Goal: Answer question/provide support: Share knowledge or assist other users

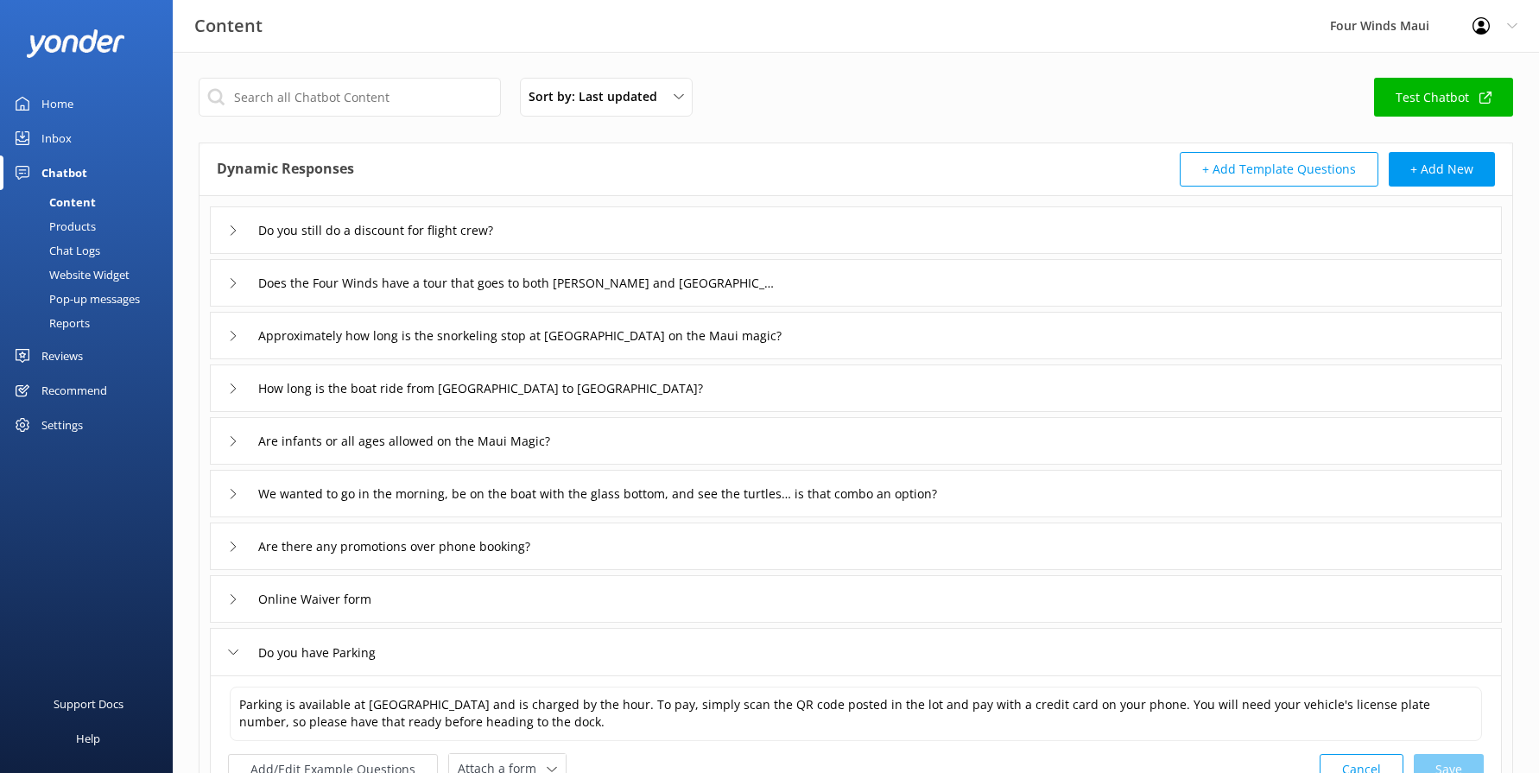
scroll to position [259, 0]
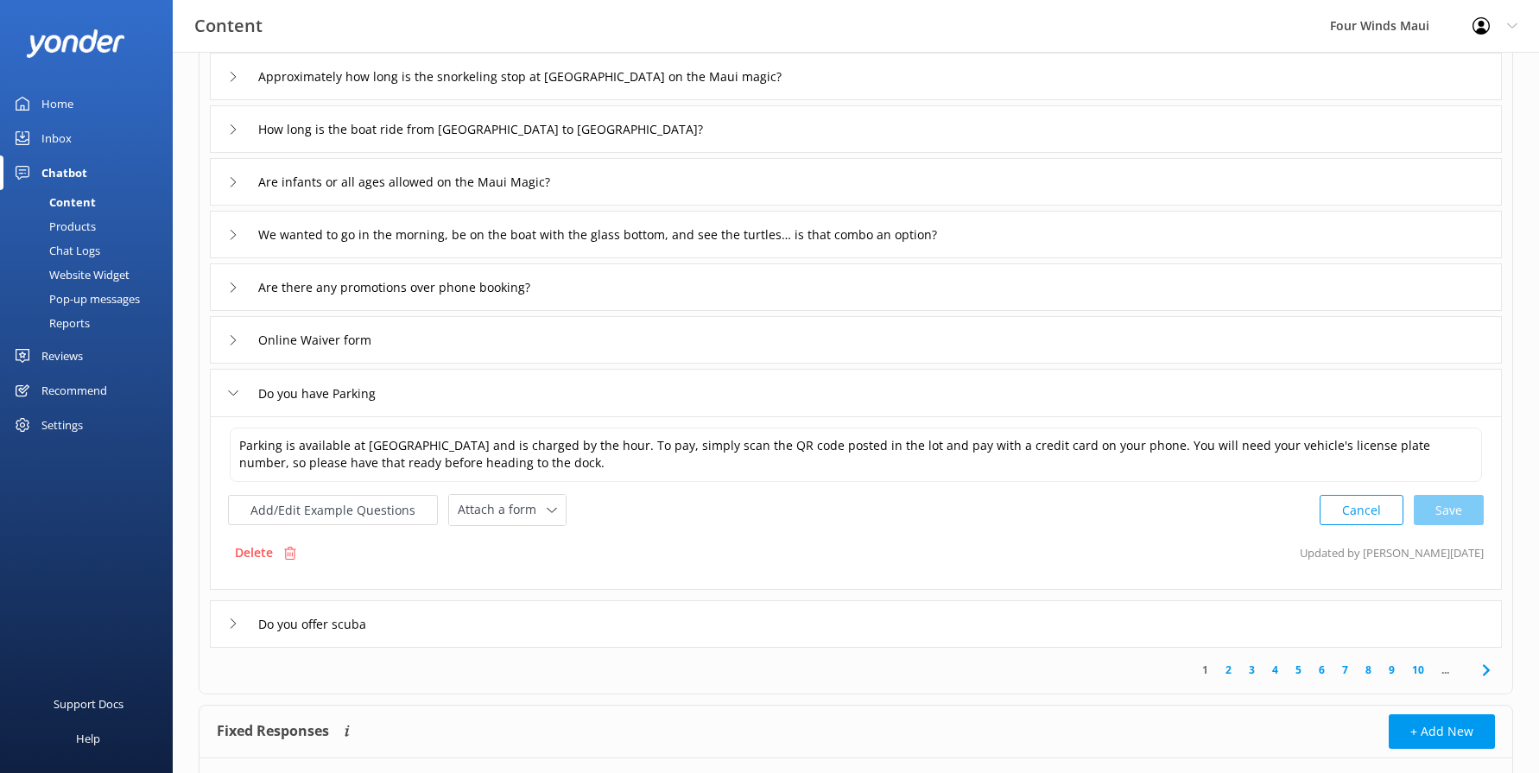
click at [76, 138] on link "Inbox" at bounding box center [86, 138] width 173 height 35
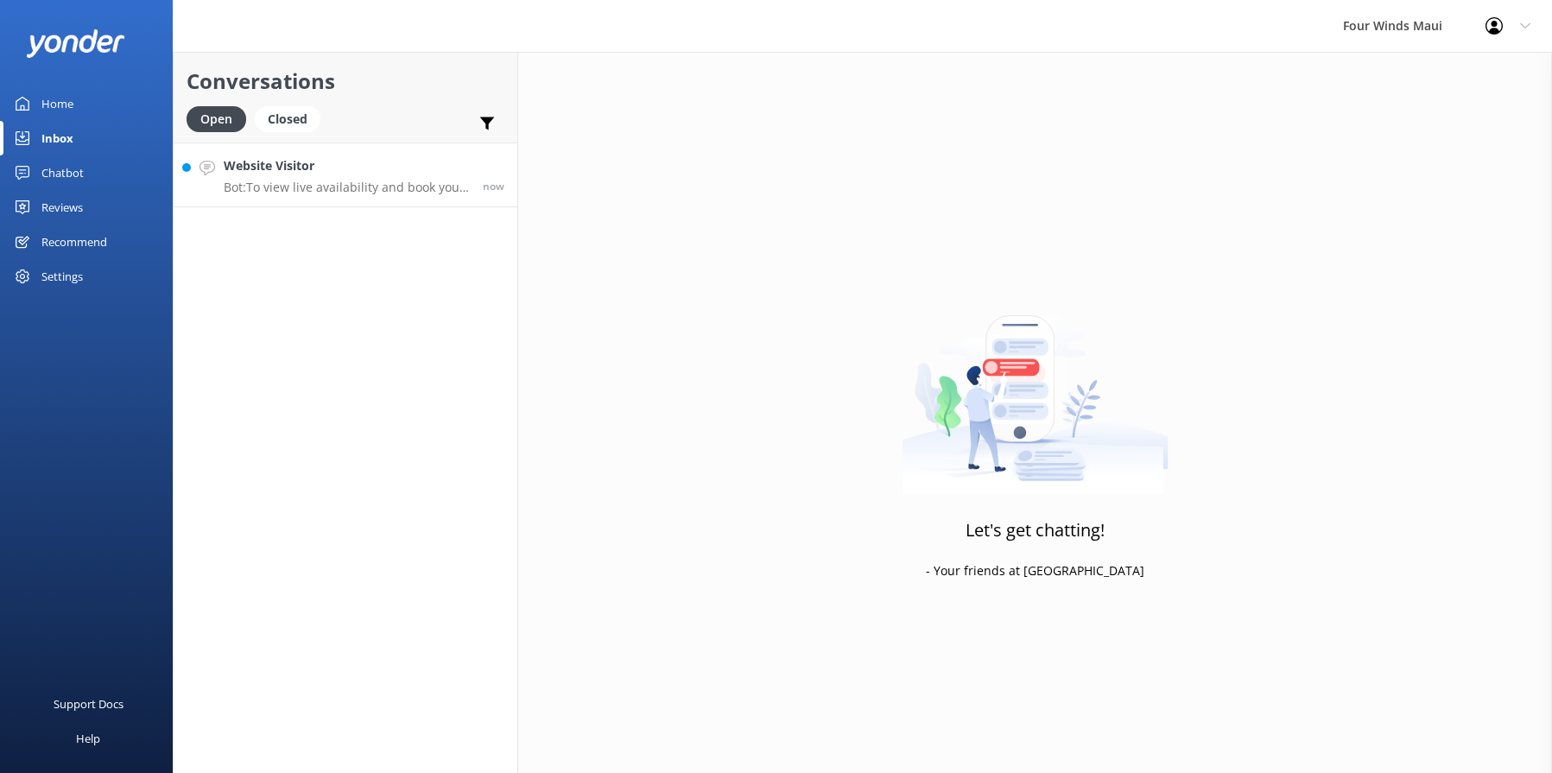
click at [324, 200] on link "Website Visitor Bot: To view live availability and book your tour, please visit…" at bounding box center [346, 175] width 344 height 65
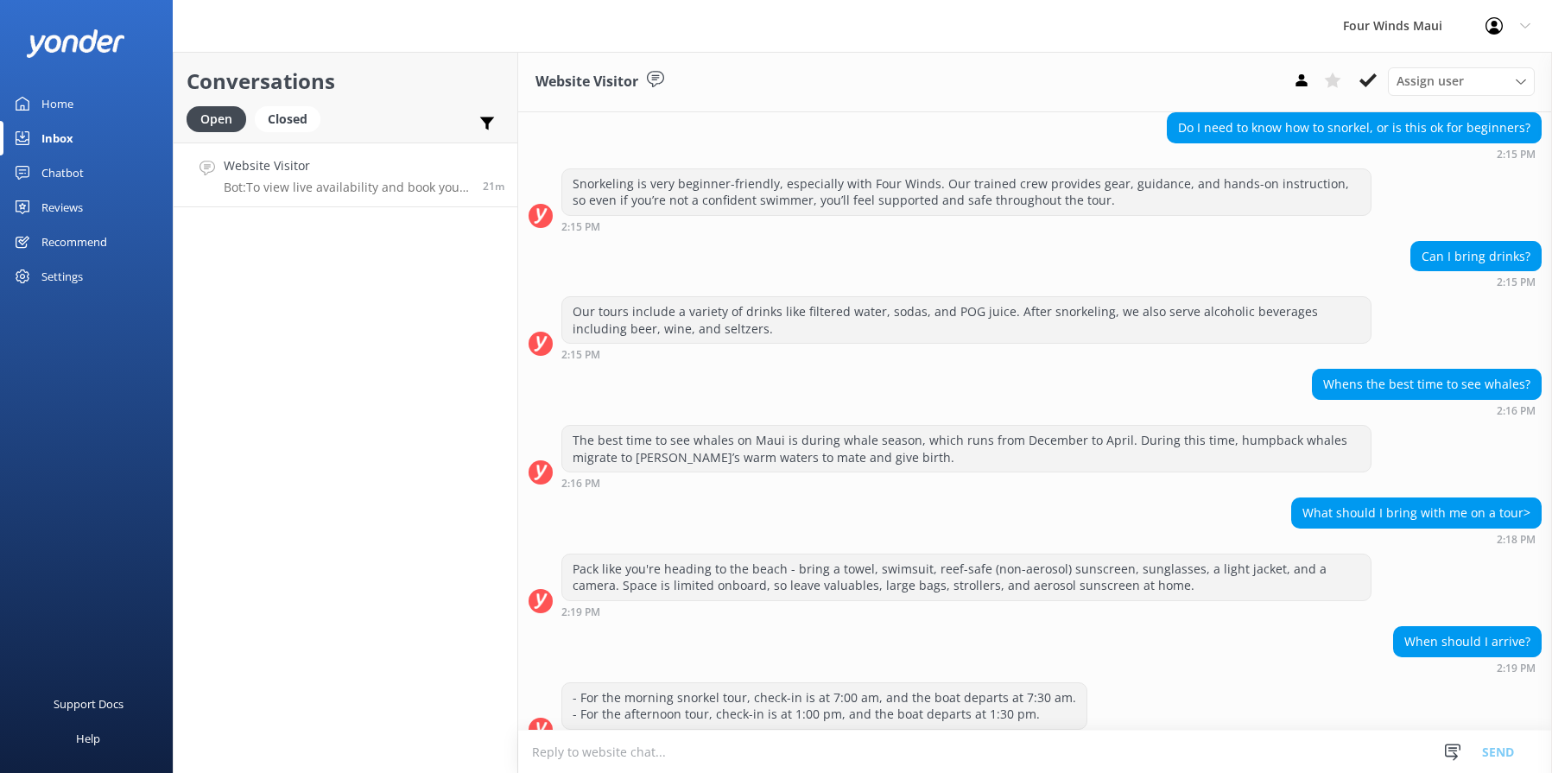
scroll to position [2070, 0]
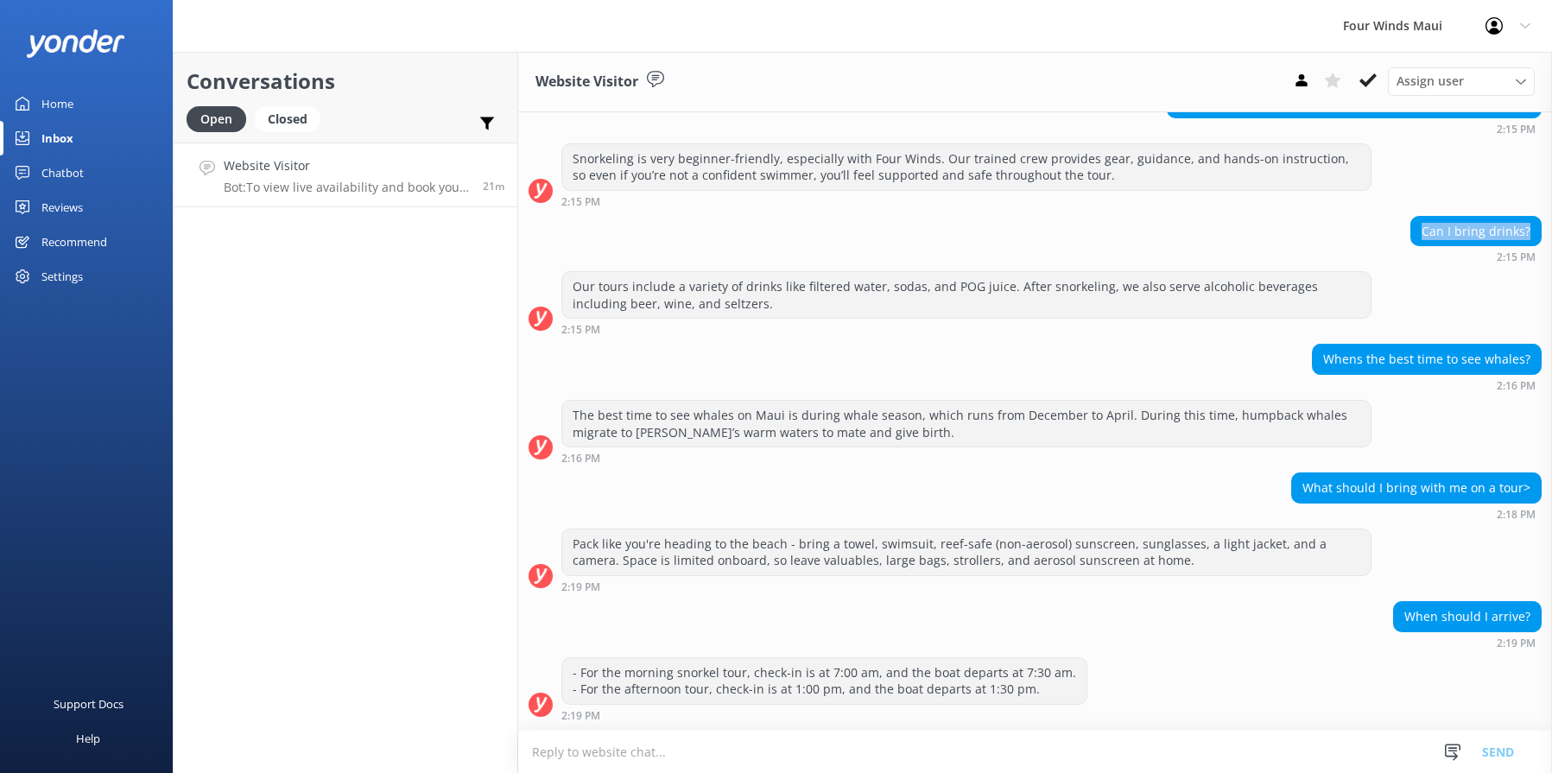
drag, startPoint x: 1517, startPoint y: 231, endPoint x: 1406, endPoint y: 228, distance: 110.6
click at [1411, 228] on div "Can I bring drinks?" at bounding box center [1476, 231] width 130 height 29
drag, startPoint x: 1406, startPoint y: 228, endPoint x: 1428, endPoint y: 236, distance: 22.9
copy div "Can I bring drinks?"
click at [52, 177] on div "Chatbot" at bounding box center [62, 172] width 42 height 35
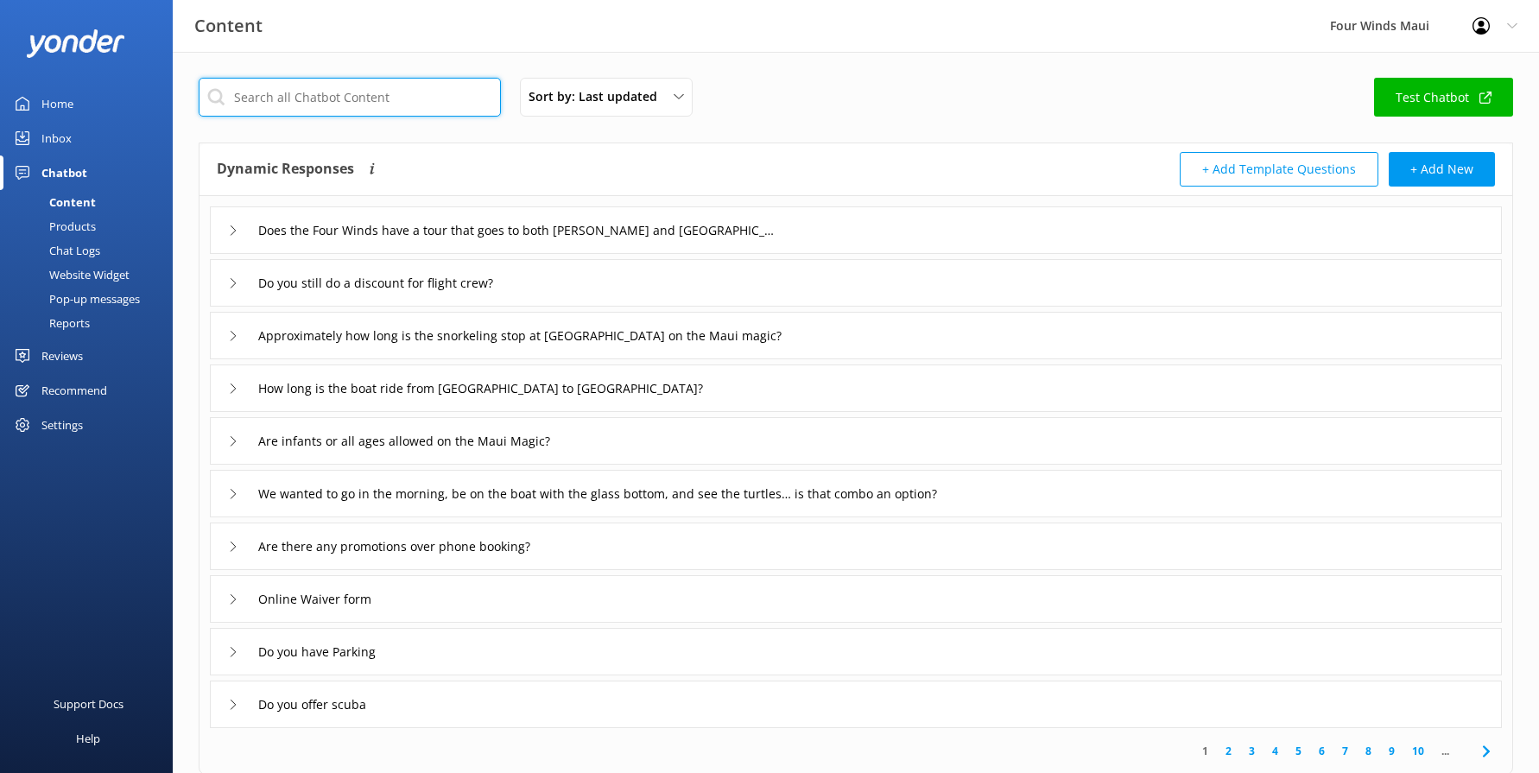
click at [430, 99] on input "text" at bounding box center [350, 97] width 302 height 39
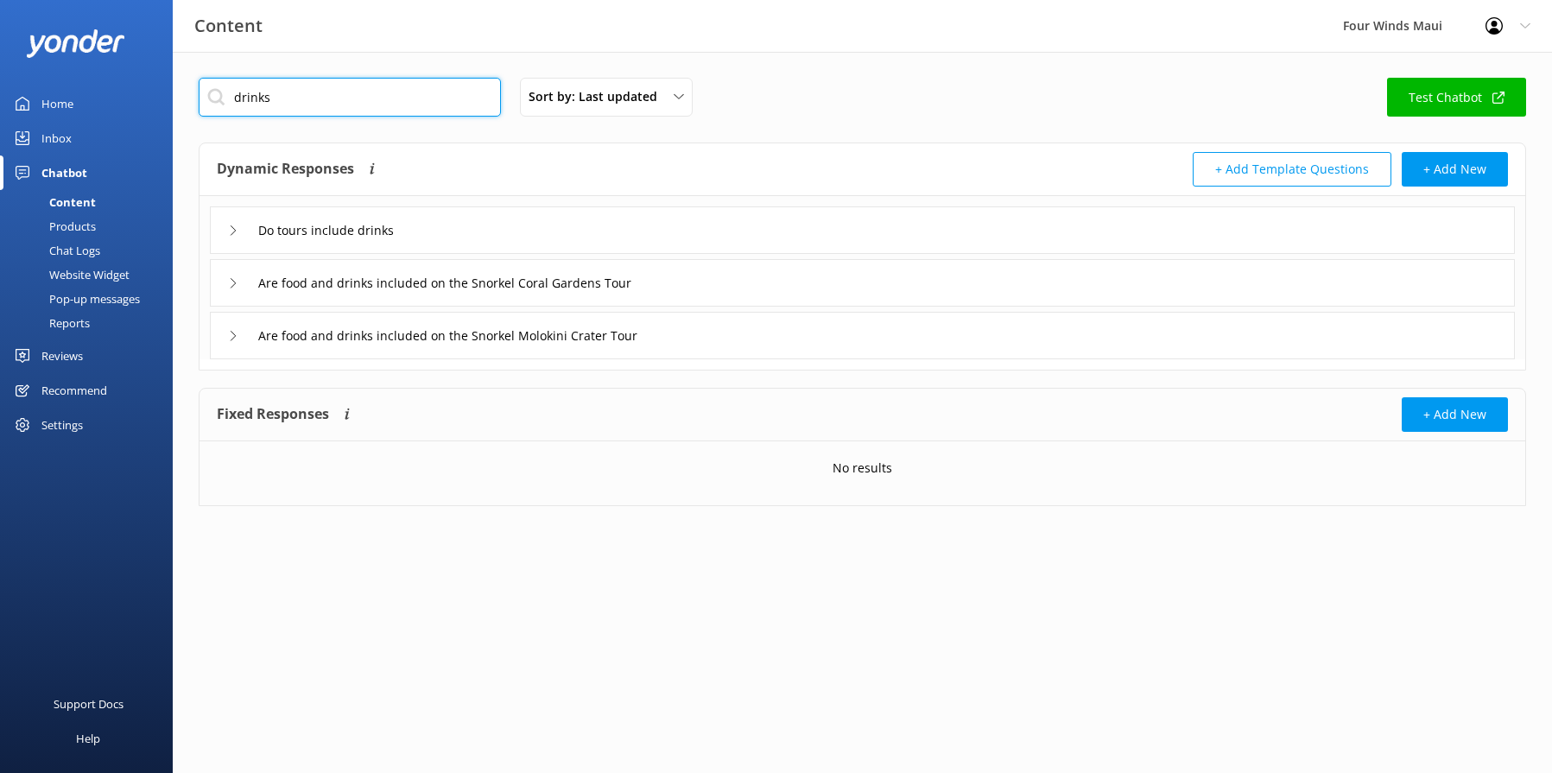
type input "drinks"
click at [492, 227] on div "Do tours include drinks" at bounding box center [862, 230] width 1305 height 48
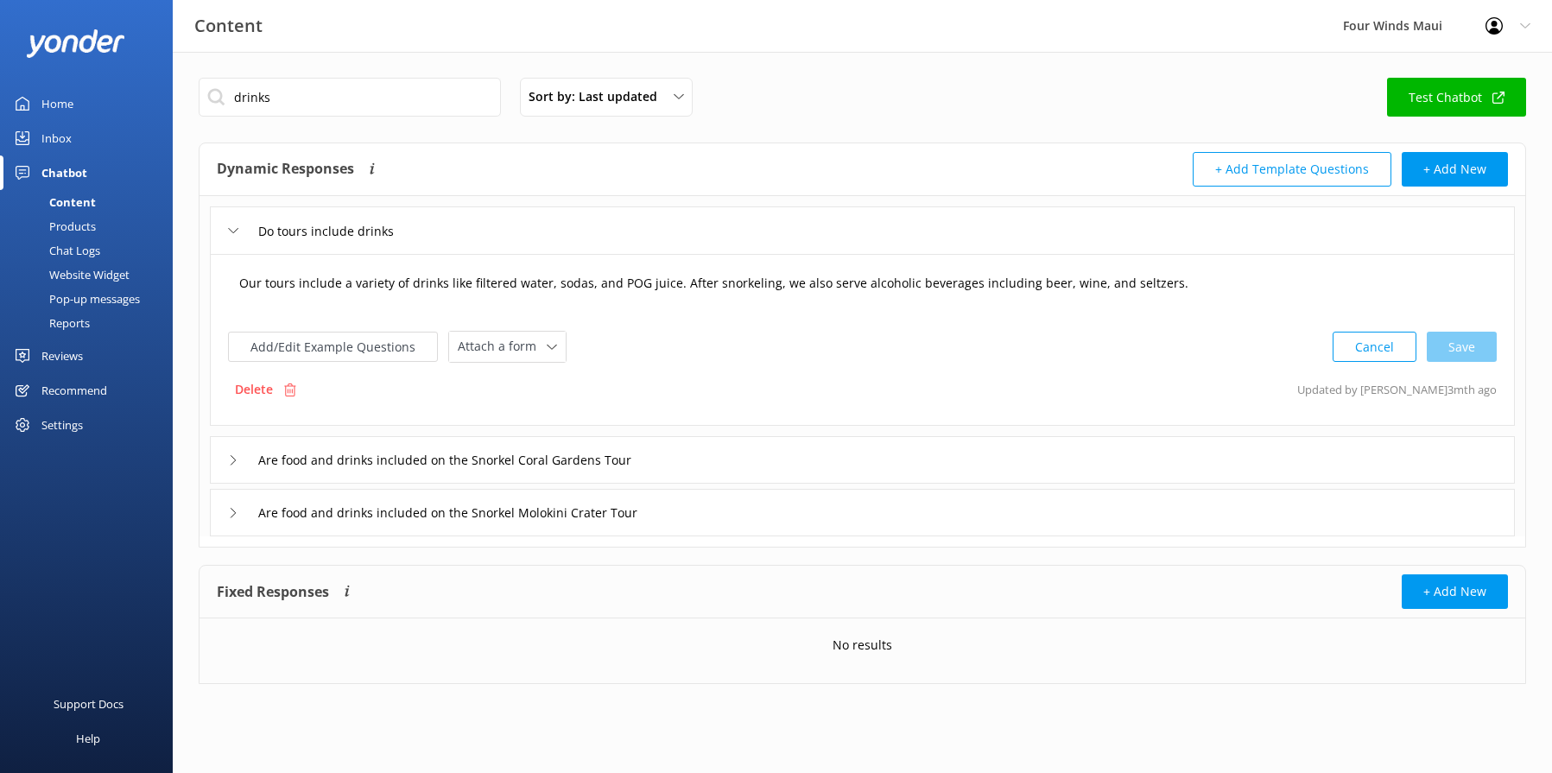
click at [1204, 285] on textarea "Our tours include a variety of drinks like filtered water, sodas, and POG juice…" at bounding box center [862, 292] width 1265 height 54
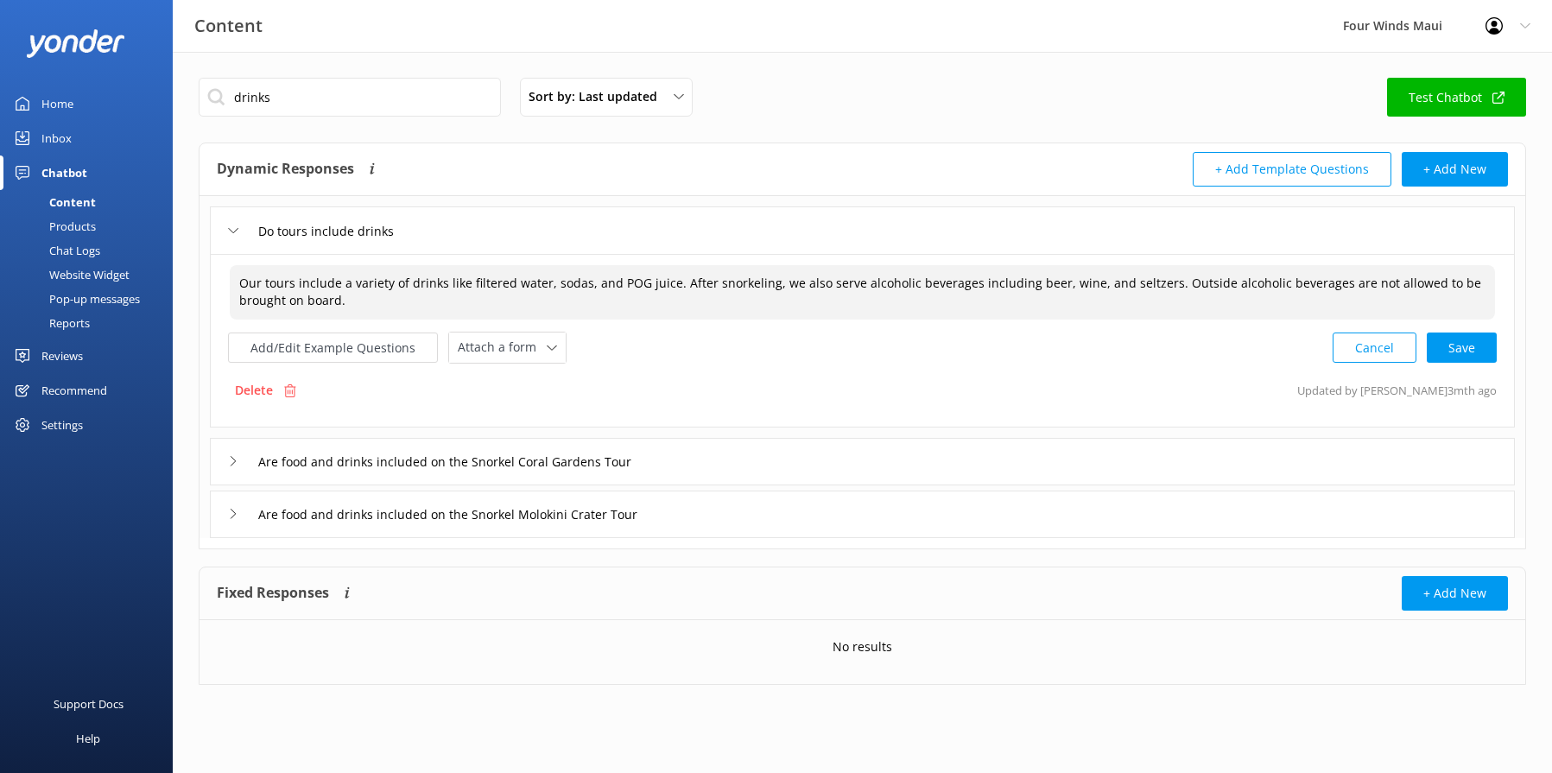
drag, startPoint x: 319, startPoint y: 307, endPoint x: 222, endPoint y: 281, distance: 100.4
click at [222, 281] on div "Our tours include a variety of drinks like filtered water, sodas, and POG juice…" at bounding box center [862, 341] width 1305 height 174
drag, startPoint x: 200, startPoint y: 276, endPoint x: 84, endPoint y: 253, distance: 118.9
click at [86, 257] on div "Content Four Winds Maui Profile Settings Logout Home Inbox Chatbot Content Prod…" at bounding box center [776, 394] width 1552 height 685
paste textarea ""Our tours offer a selection of beverages, including filtered water, sodas, and…"
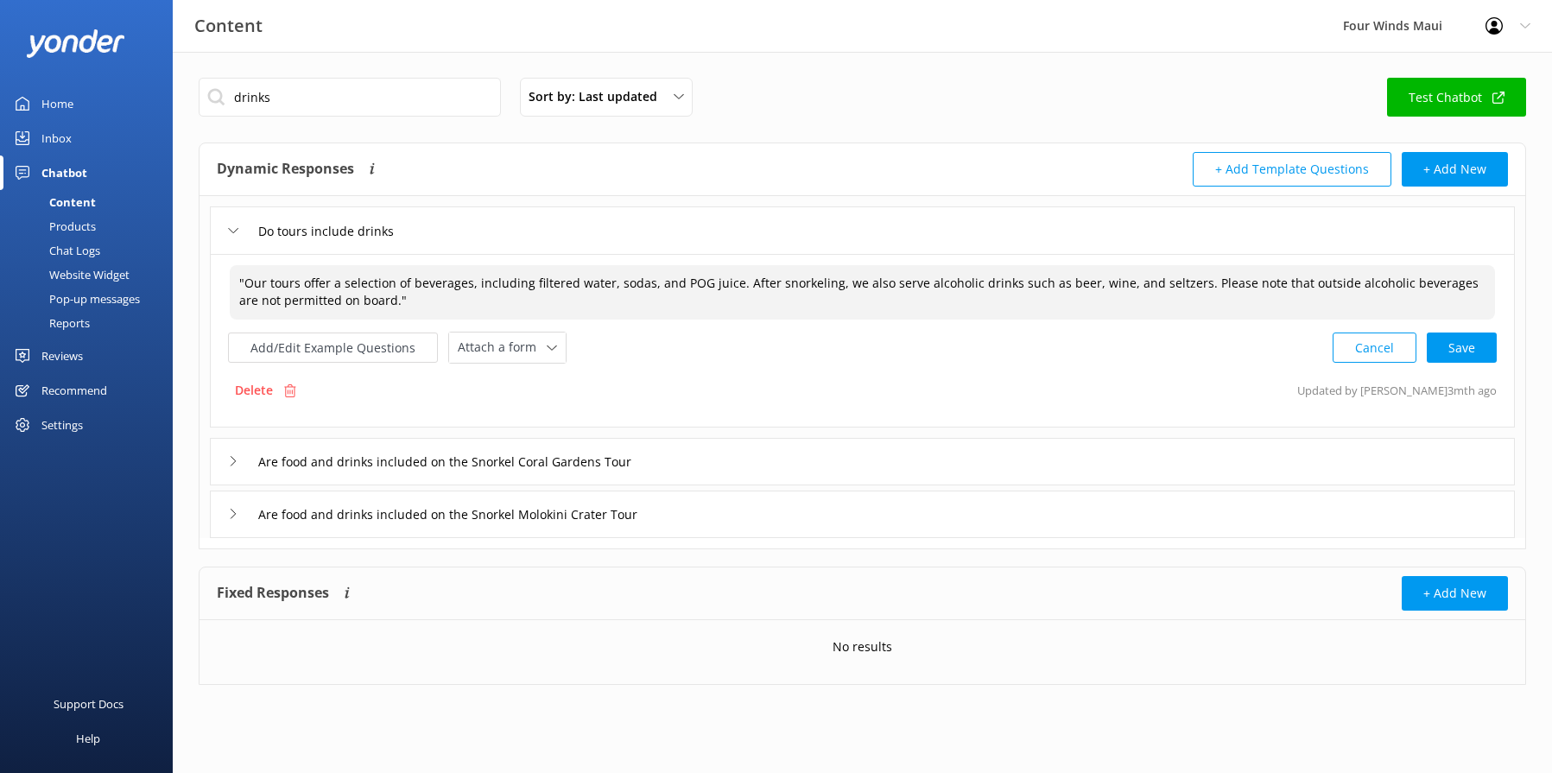
drag, startPoint x: 245, startPoint y: 278, endPoint x: 220, endPoint y: 272, distance: 25.8
click at [222, 274] on div ""Our tours offer a selection of beverages, including filtered water, sodas, and…" at bounding box center [862, 341] width 1305 height 174
click at [364, 298] on textarea "Our tours offer a selection of beverages, including filtered water, sodas, and …" at bounding box center [862, 292] width 1265 height 54
click at [1472, 352] on div "Cancel Loading.." at bounding box center [1415, 346] width 163 height 32
drag, startPoint x: 356, startPoint y: 306, endPoint x: 1177, endPoint y: 278, distance: 821.9
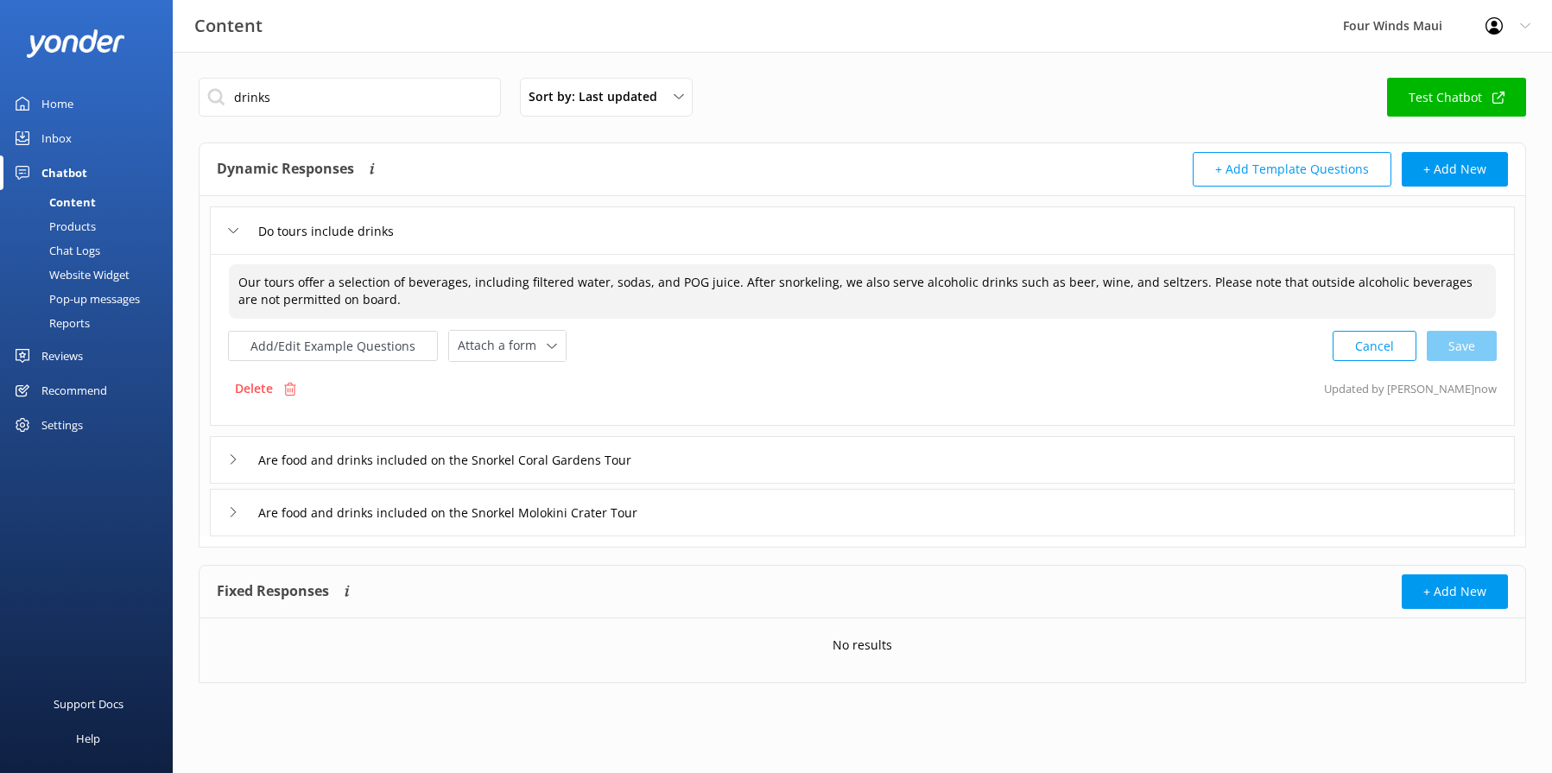
click at [1176, 265] on textarea "Our tours offer a selection of beverages, including filtered water, sodas, and …" at bounding box center [862, 291] width 1267 height 54
type textarea "Our tours offer a selection of beverages, including filtered water, sodas, and …"
click at [420, 472] on input "Are food and drinks included on the Snorkel Coral Gardens Tour" at bounding box center [473, 460] width 449 height 26
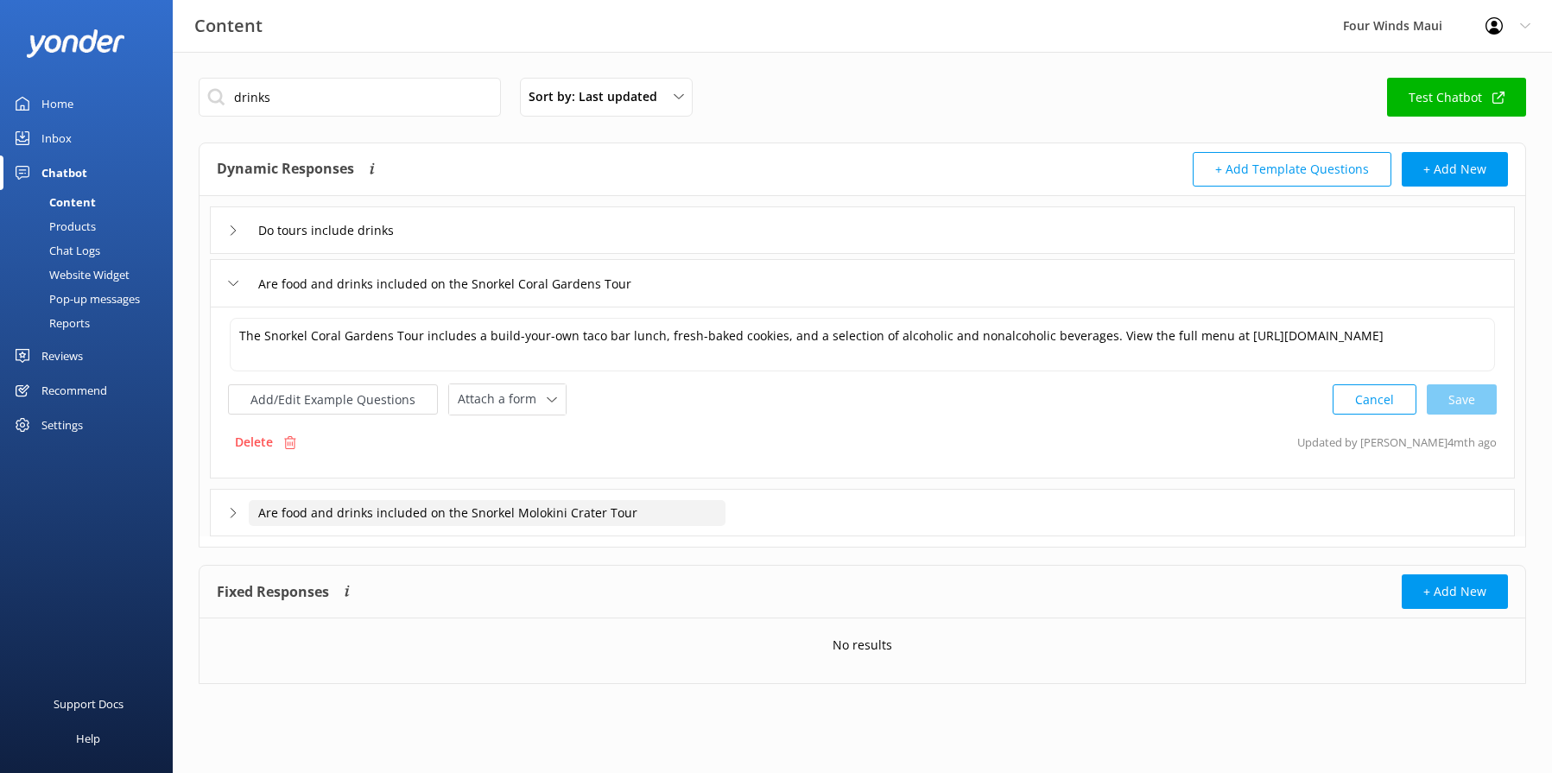
click at [415, 515] on input "Are food and drinks included on the Snorkel Molokini Crater Tour" at bounding box center [487, 513] width 477 height 26
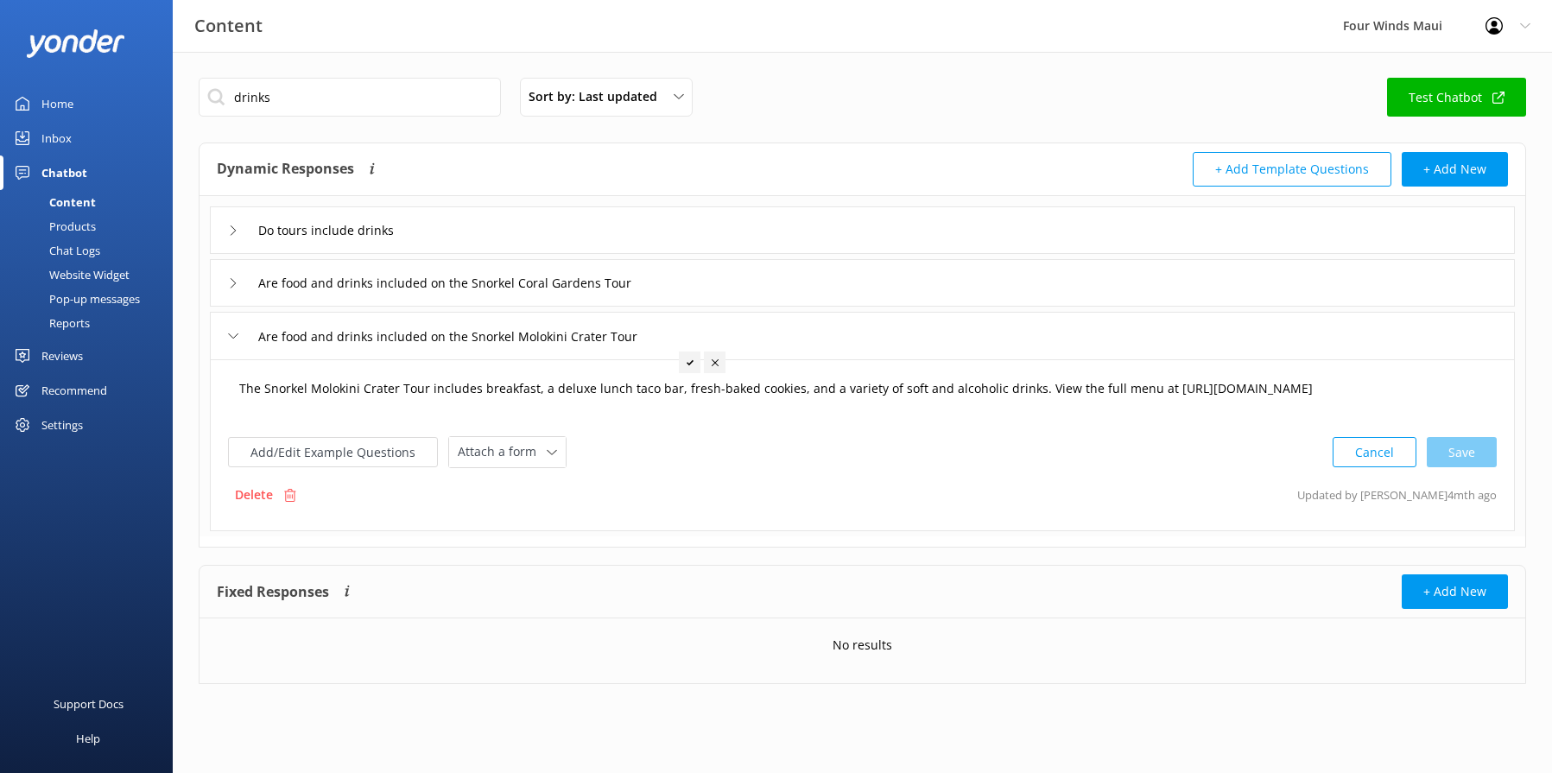
click at [1027, 391] on textarea "The Snorkel Molokini Crater Tour includes breakfast, a deluxe lunch taco bar, f…" at bounding box center [862, 398] width 1265 height 54
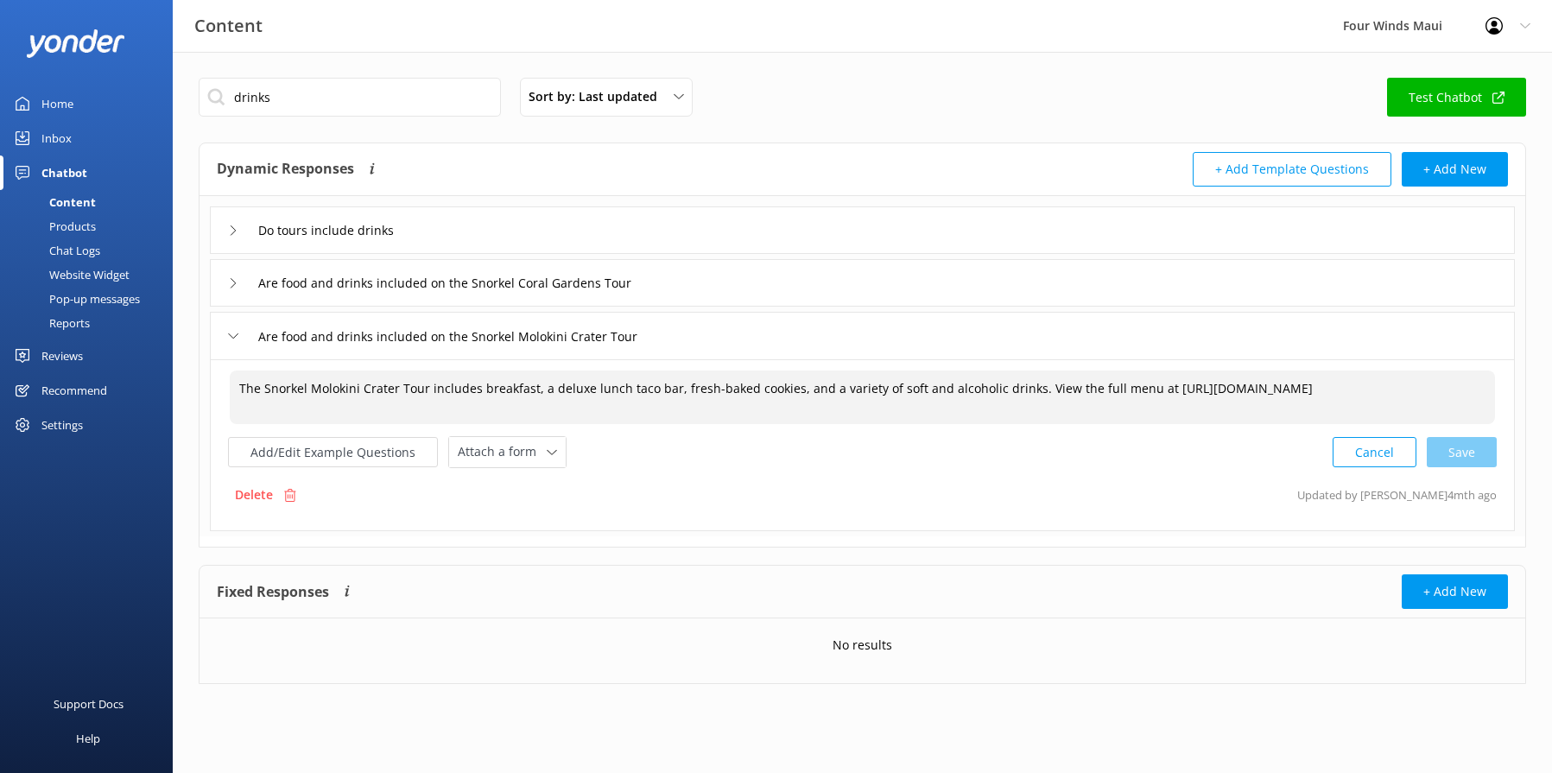
paste textarea "Please note that outside alcoholic beverages are not permitted on board."
click at [1447, 440] on div "Cancel Loading.." at bounding box center [1415, 451] width 163 height 32
type textarea "The Snorkel Molokini Crater Tour includes breakfast, a deluxe lunch taco bar, f…"
click at [231, 228] on icon at bounding box center [233, 230] width 10 height 10
